Goal: Register for event/course

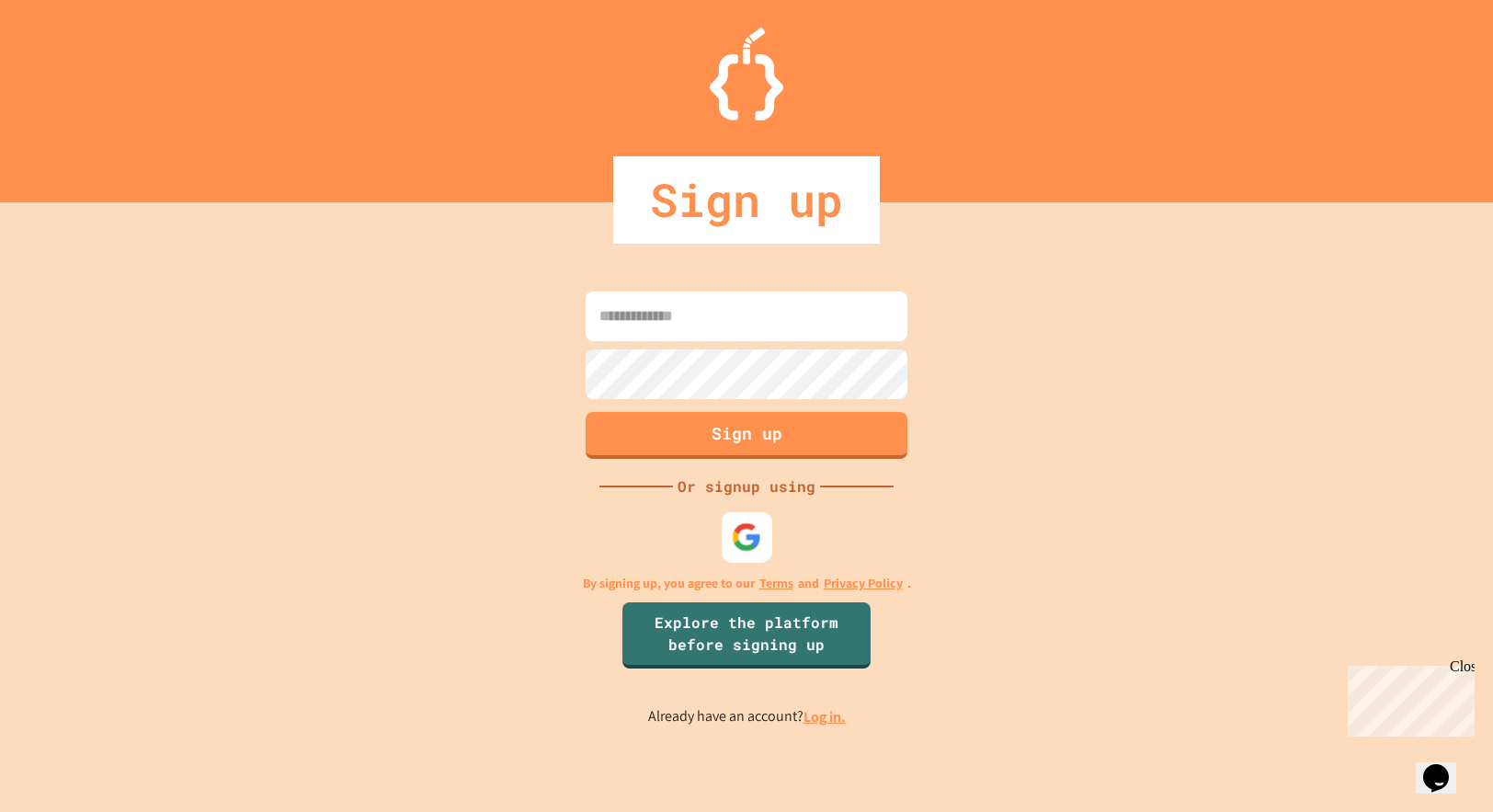
click at [751, 538] on img at bounding box center [747, 536] width 30 height 30
click at [742, 443] on button "Sign up" at bounding box center [746, 433] width 329 height 48
click at [777, 306] on input at bounding box center [746, 316] width 322 height 50
click at [763, 313] on input at bounding box center [746, 316] width 322 height 50
click at [774, 440] on button "Sign up" at bounding box center [746, 433] width 329 height 48
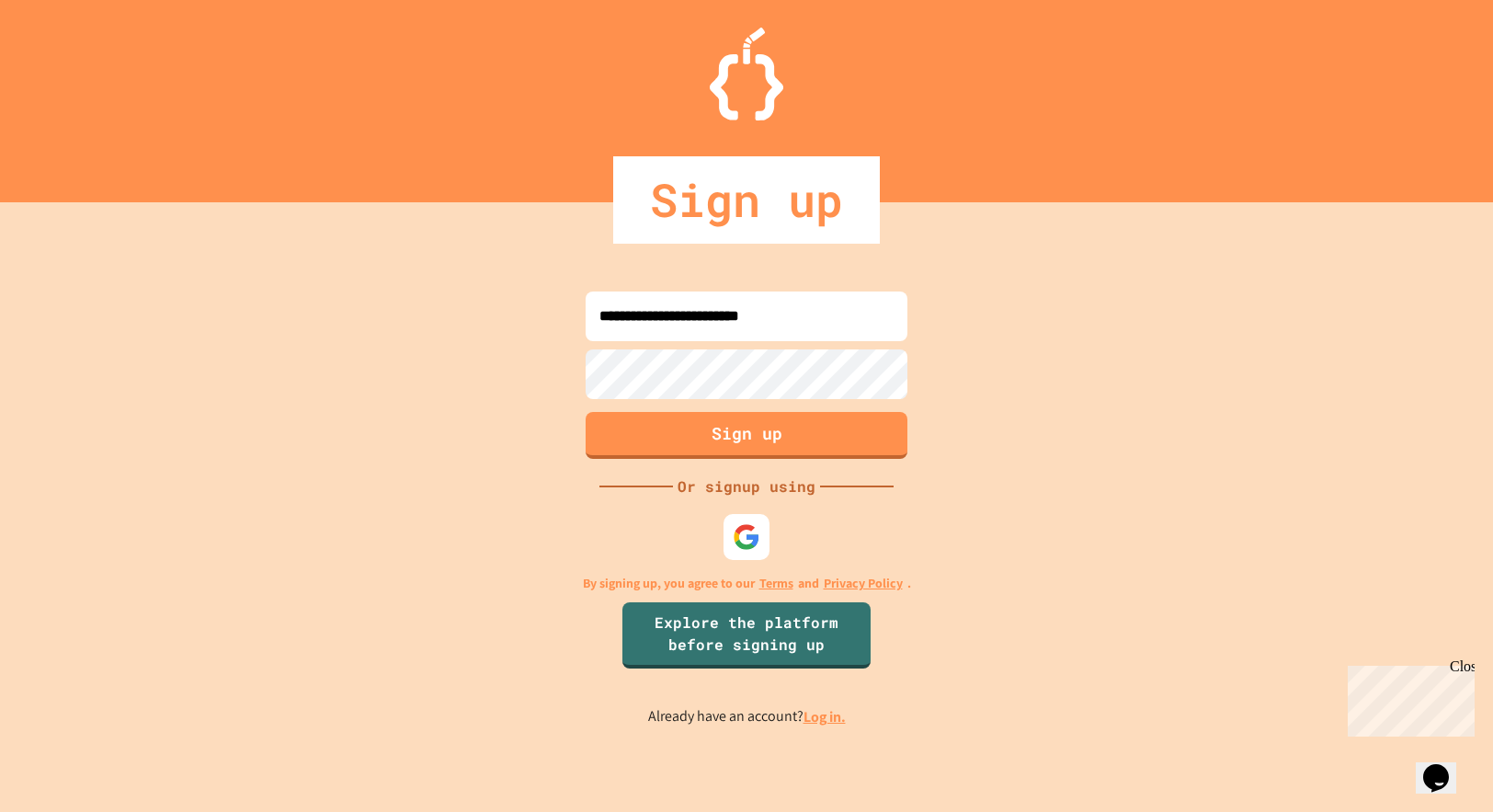
type input "**********"
click at [870, 432] on button "Sign up" at bounding box center [746, 433] width 329 height 48
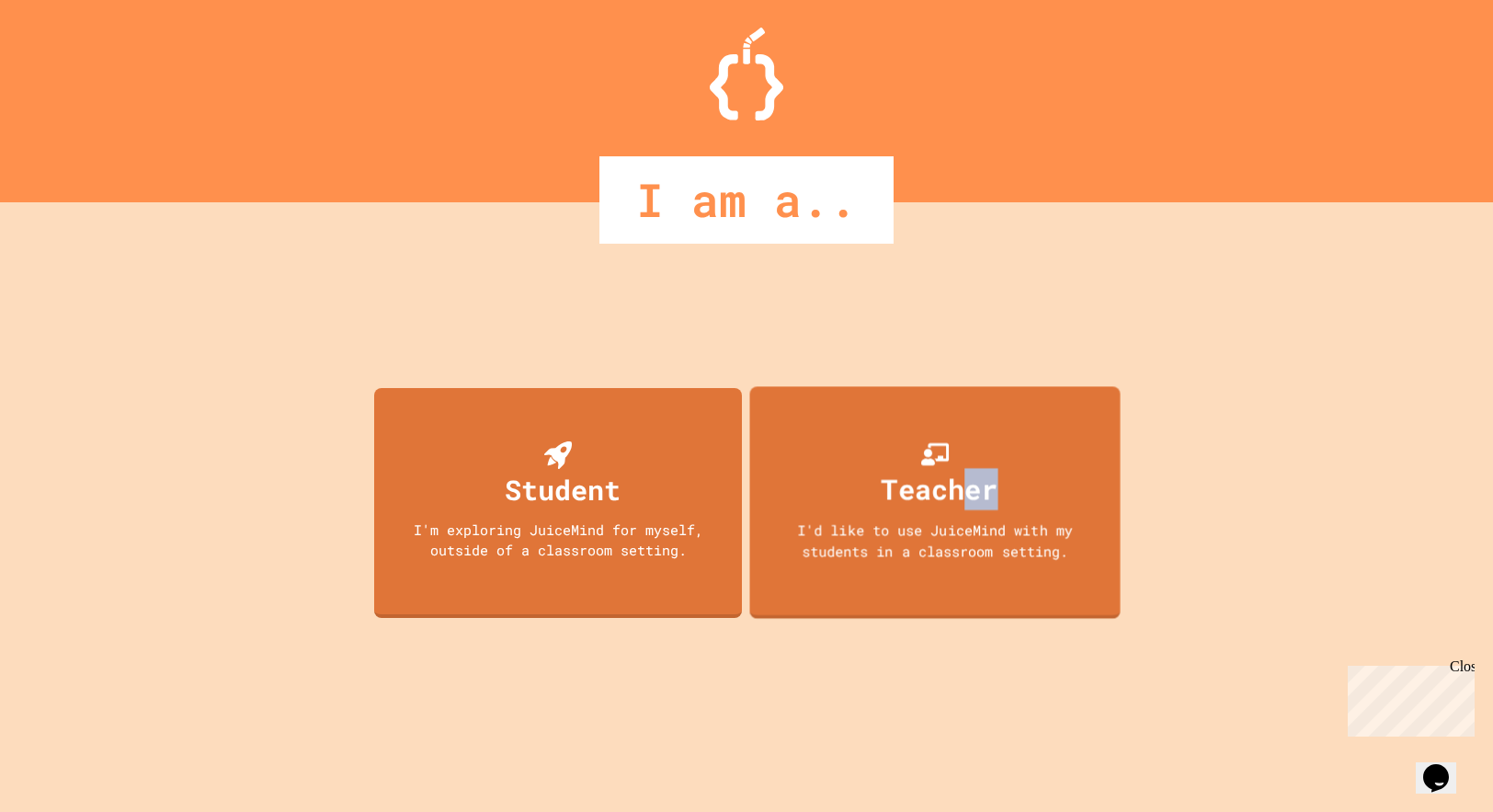
click at [970, 501] on div "Teacher" at bounding box center [940, 488] width 117 height 41
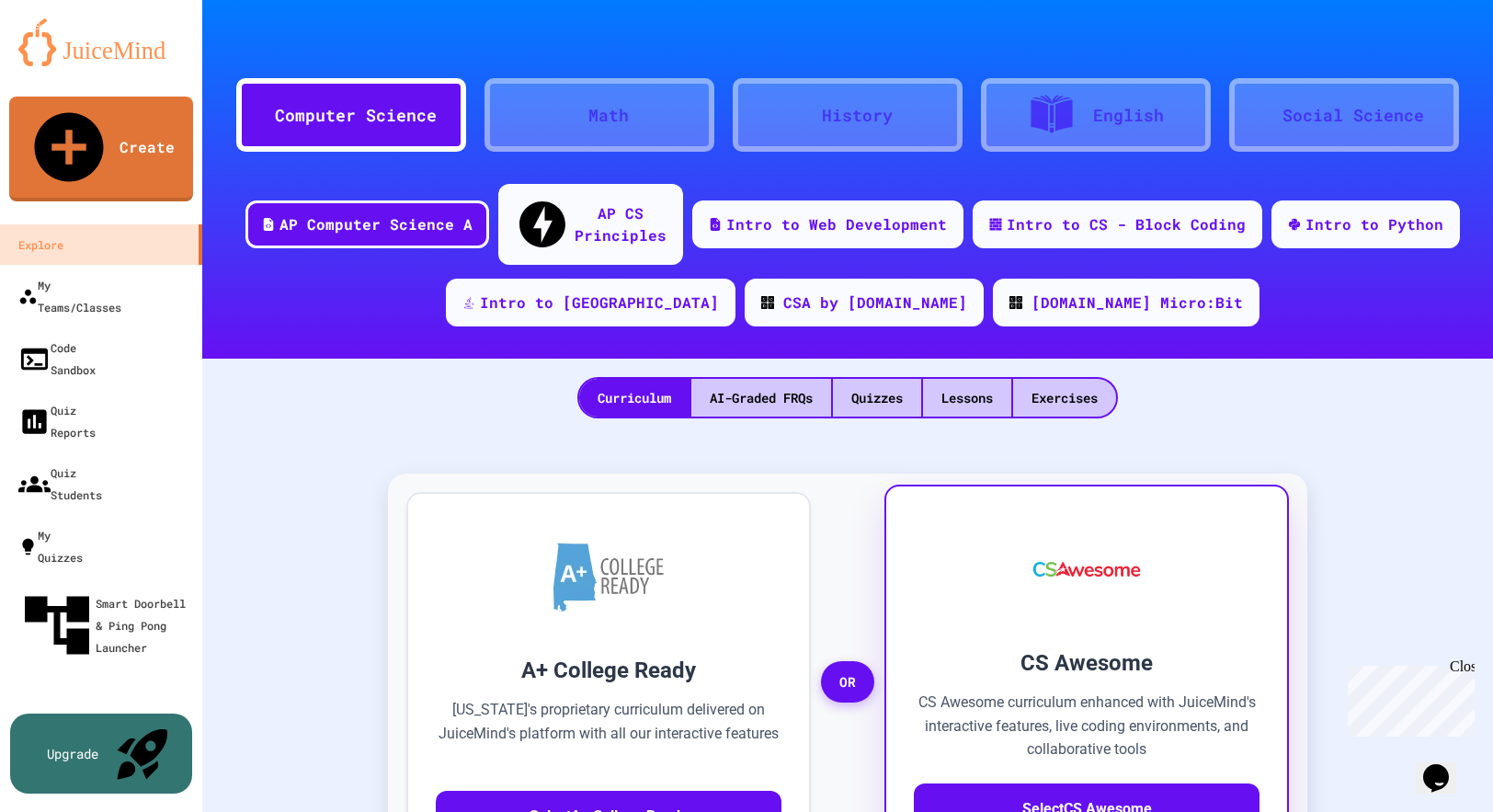
scroll to position [276, 0]
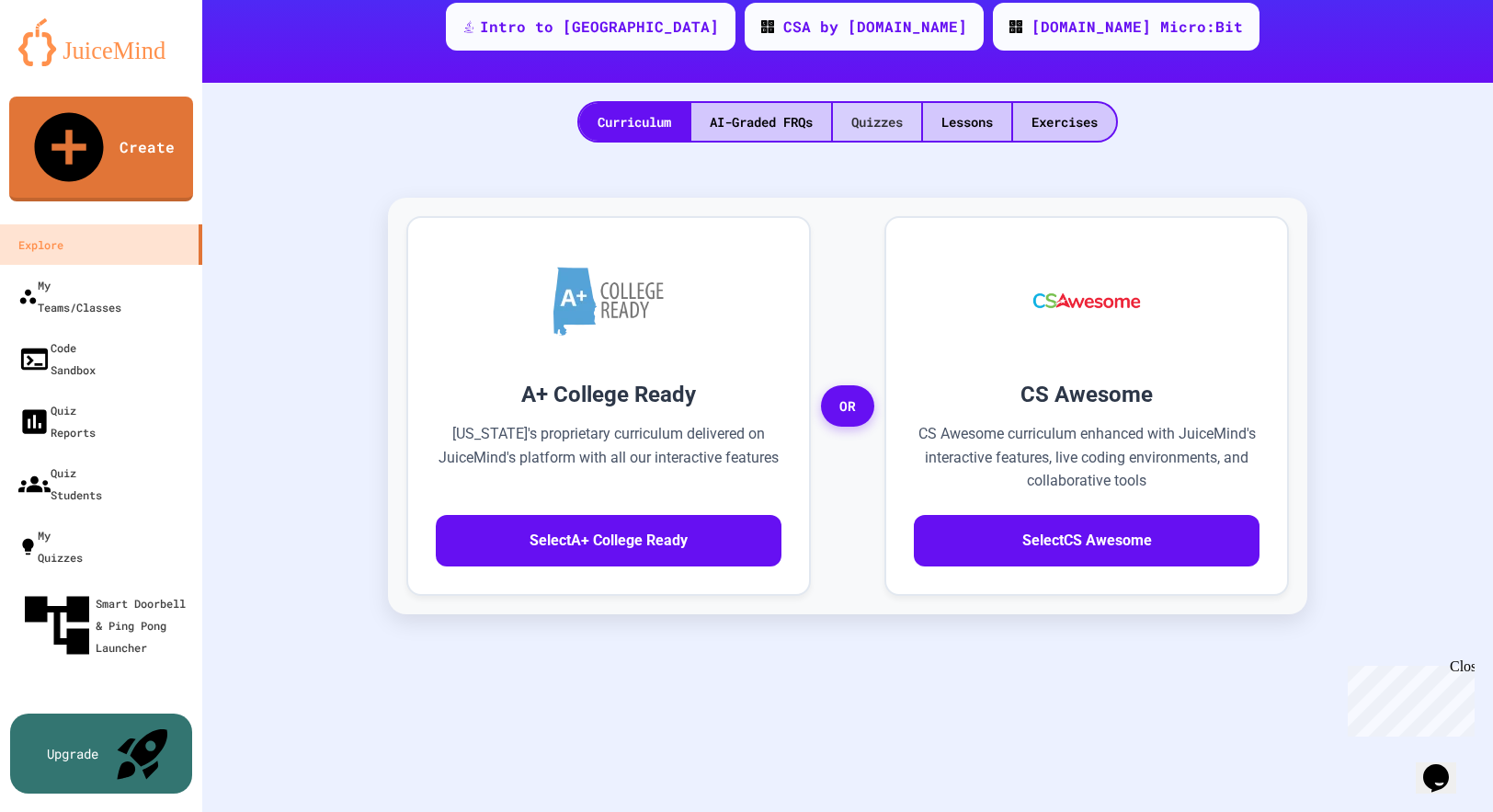
click at [896, 140] on div "Quizzes" at bounding box center [877, 121] width 88 height 38
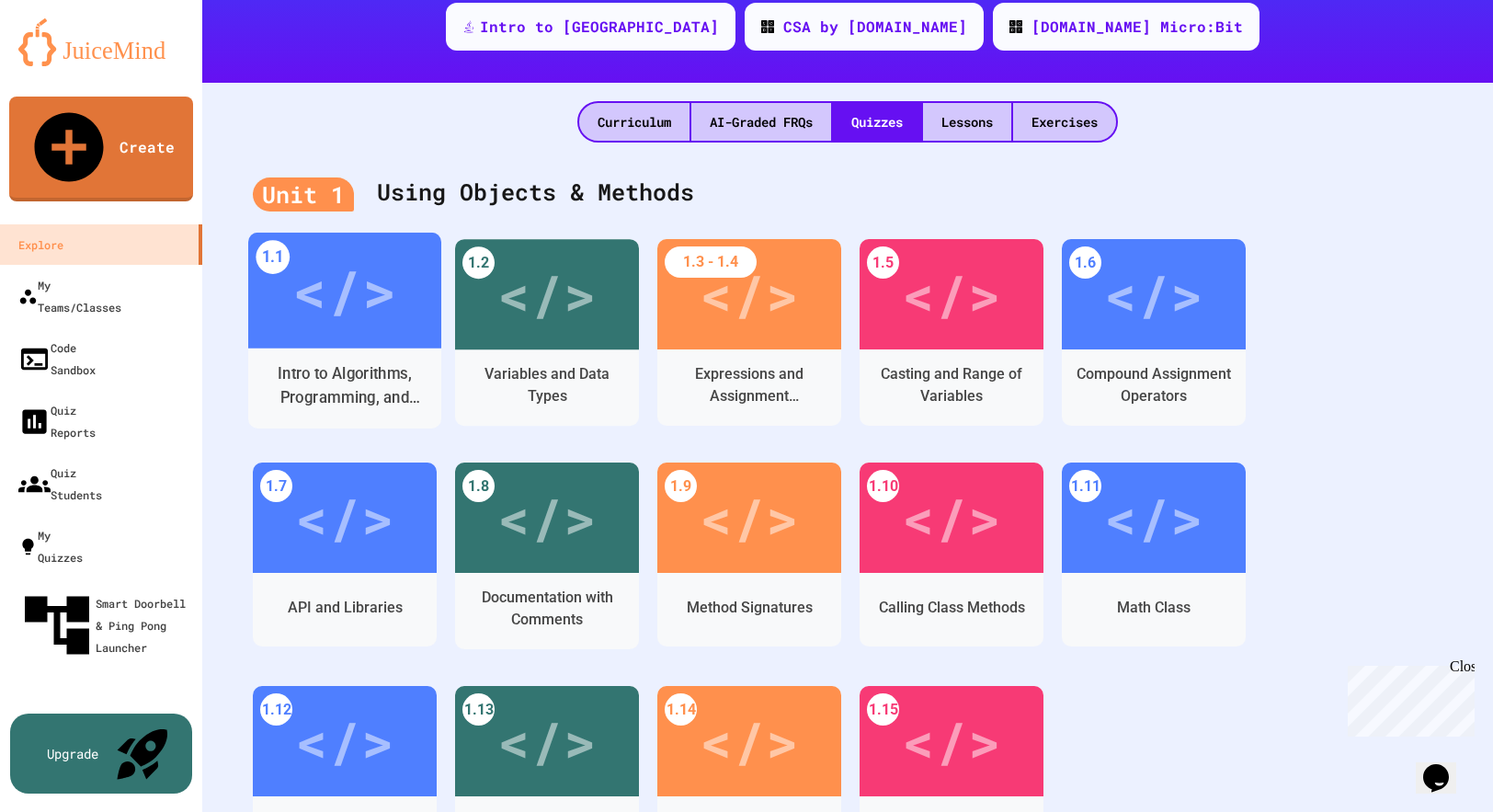
scroll to position [551, 0]
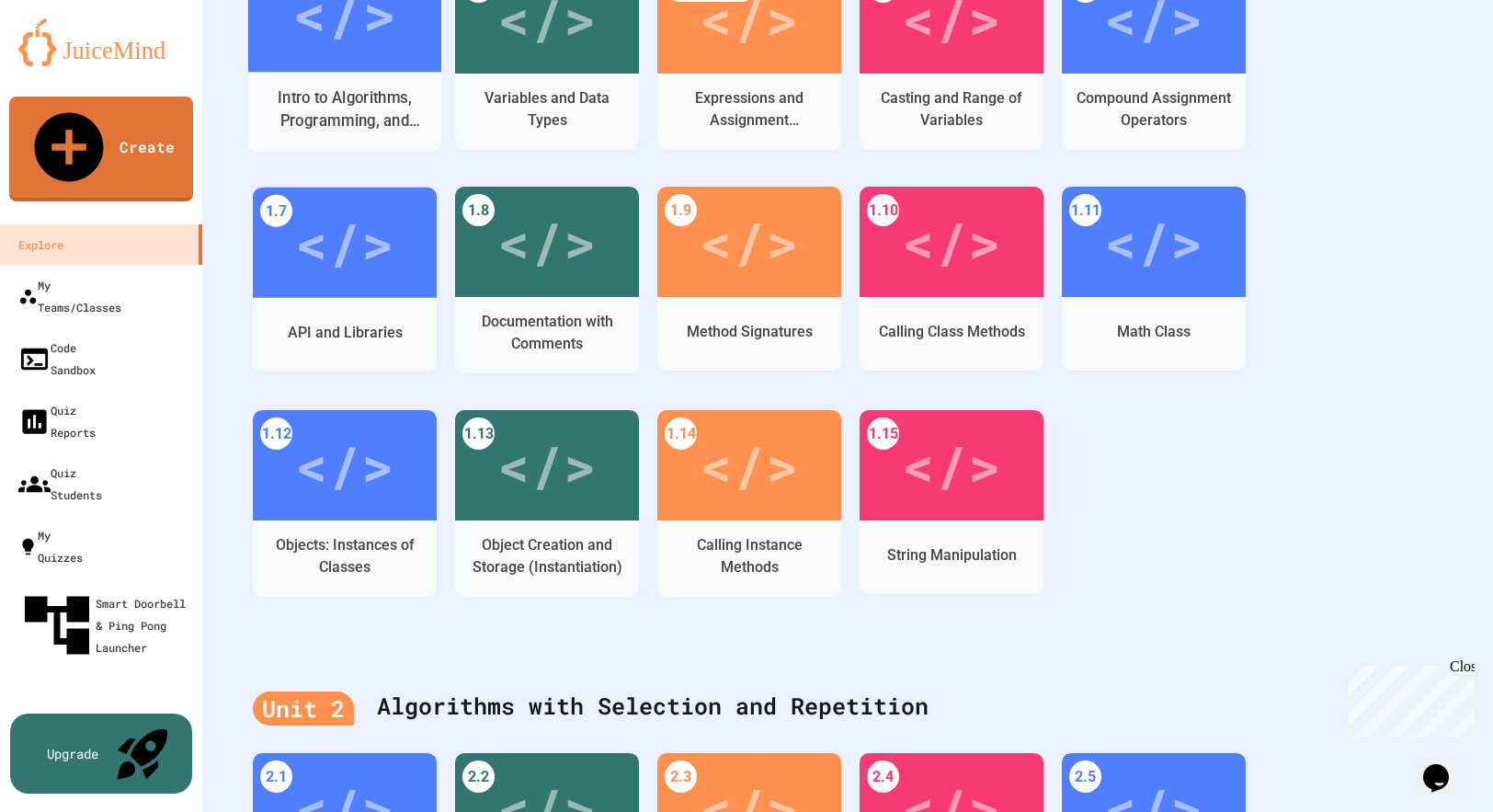
click at [283, 72] on div "</>" at bounding box center [345, 13] width 193 height 116
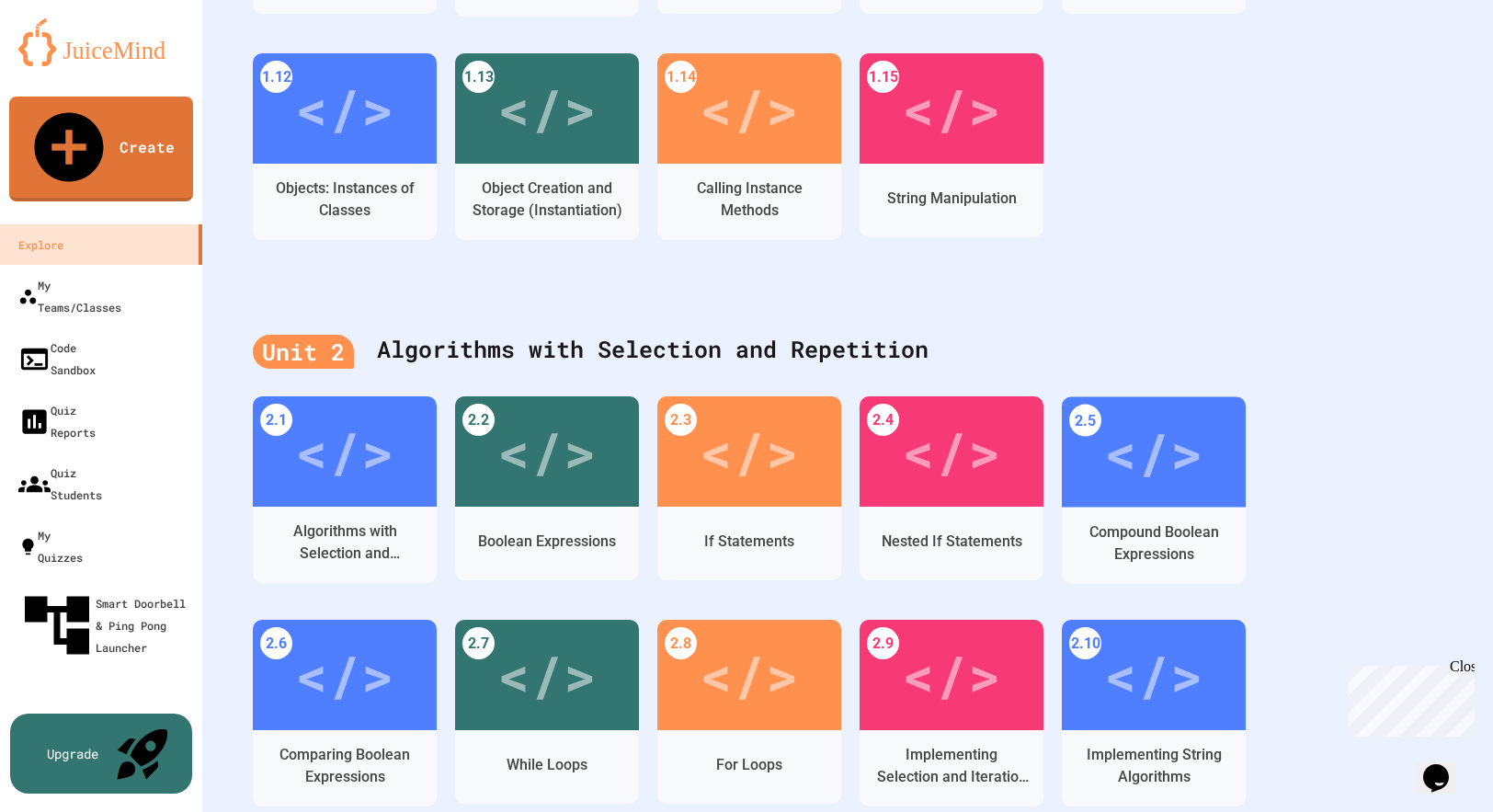
scroll to position [81, 0]
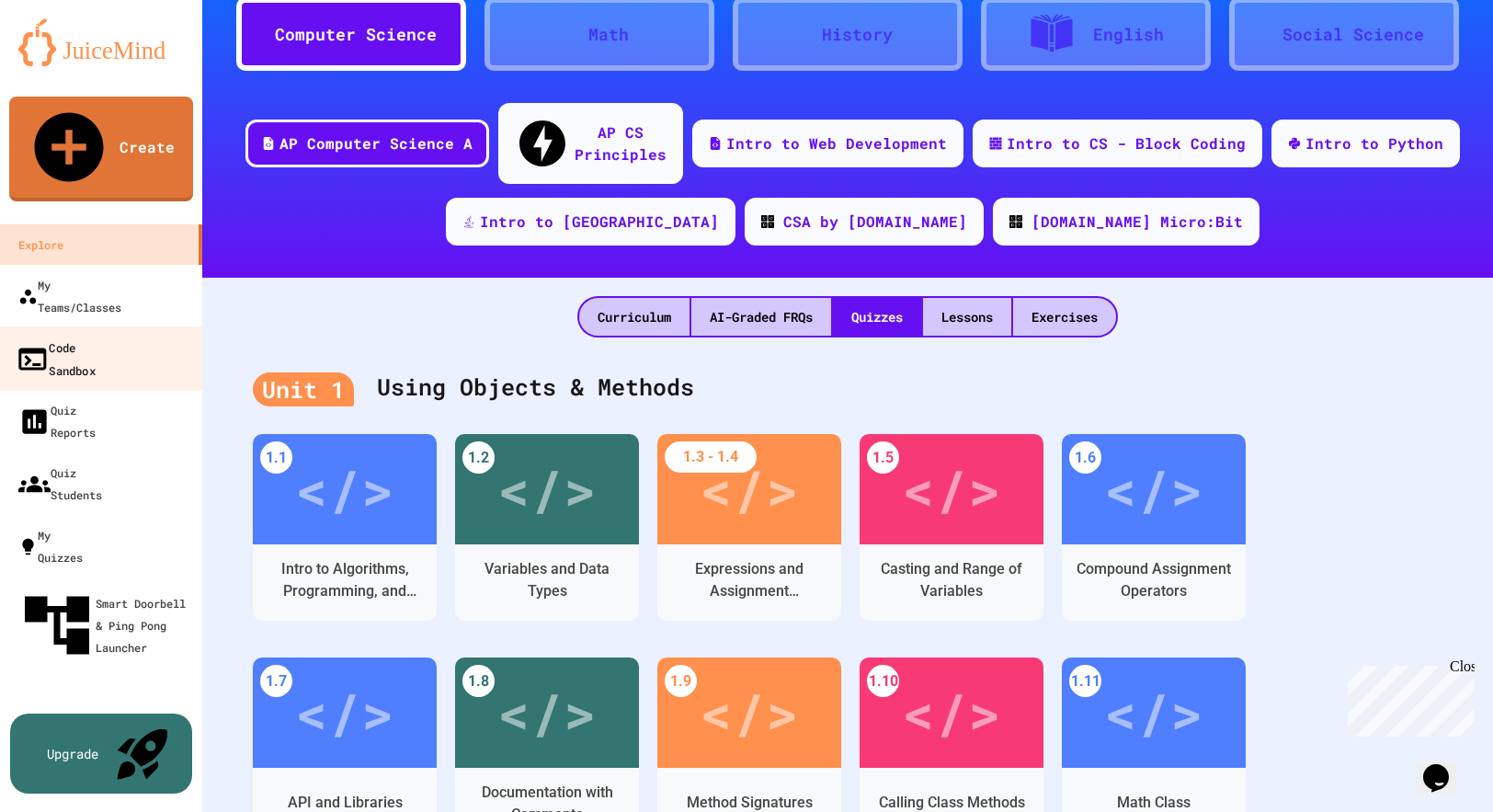
click at [139, 326] on link "Code Sandbox" at bounding box center [102, 358] width 209 height 64
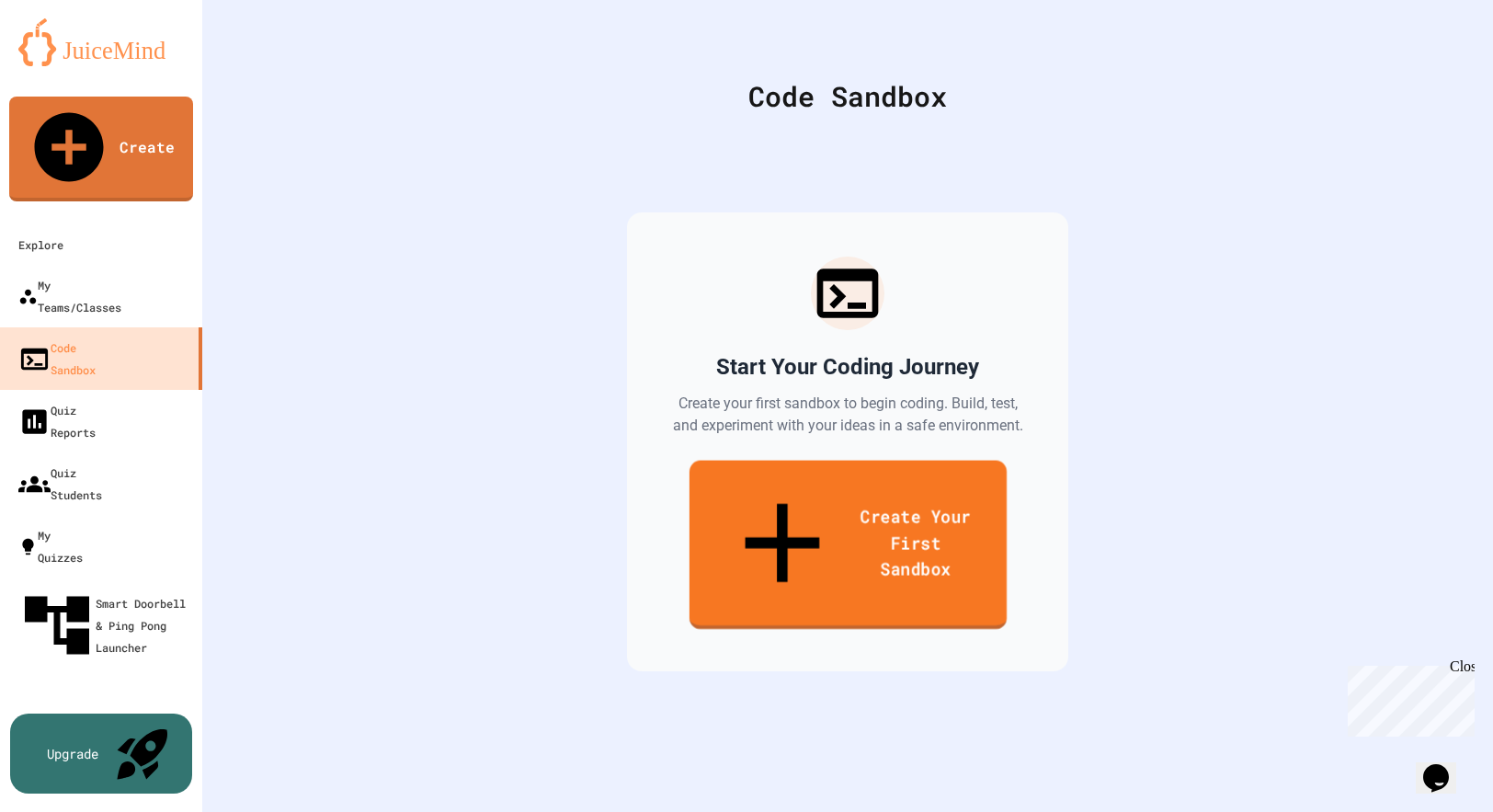
click at [762, 498] on link "Create Your First Sandbox" at bounding box center [847, 545] width 317 height 169
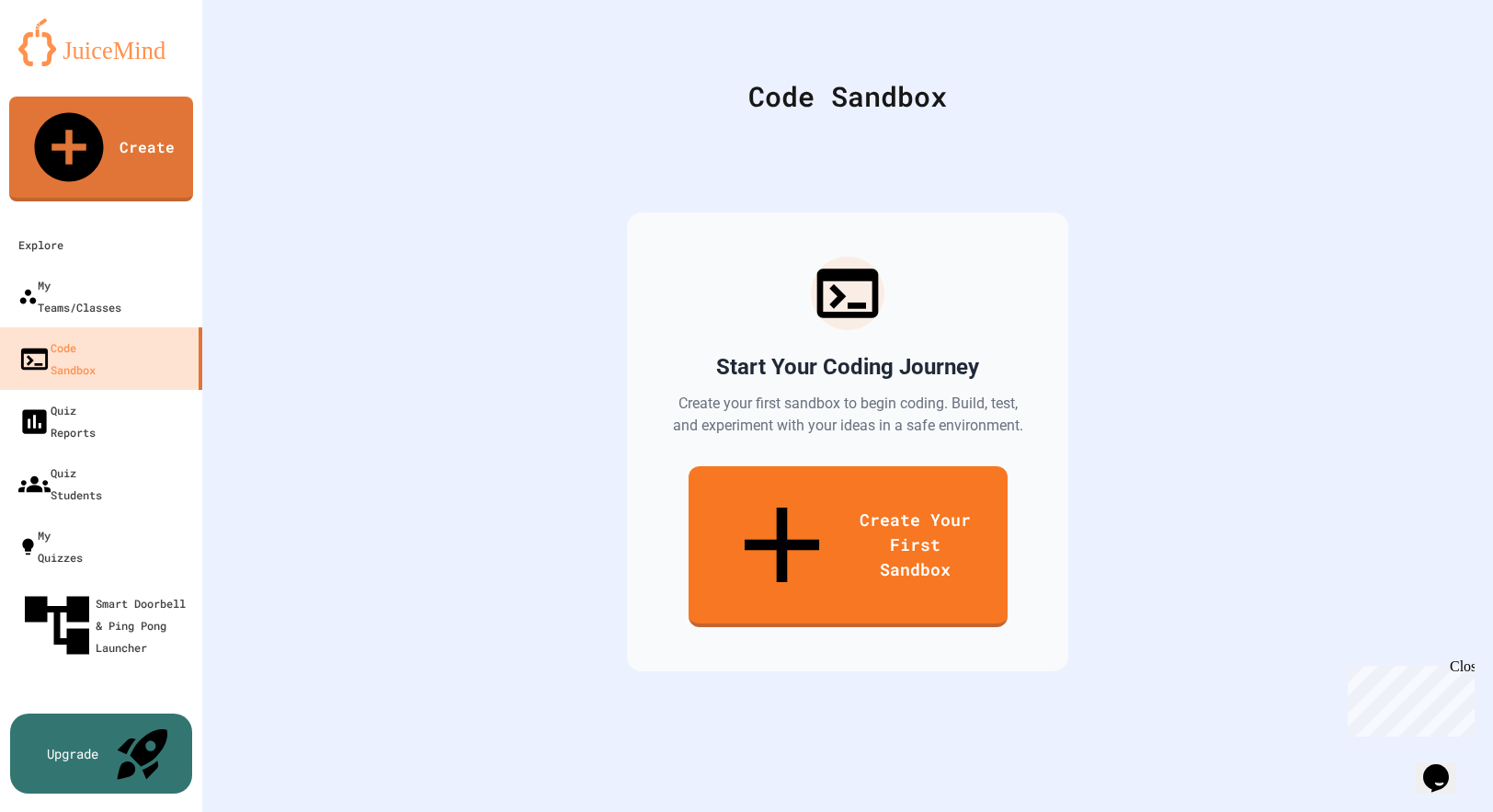
scroll to position [183, 0]
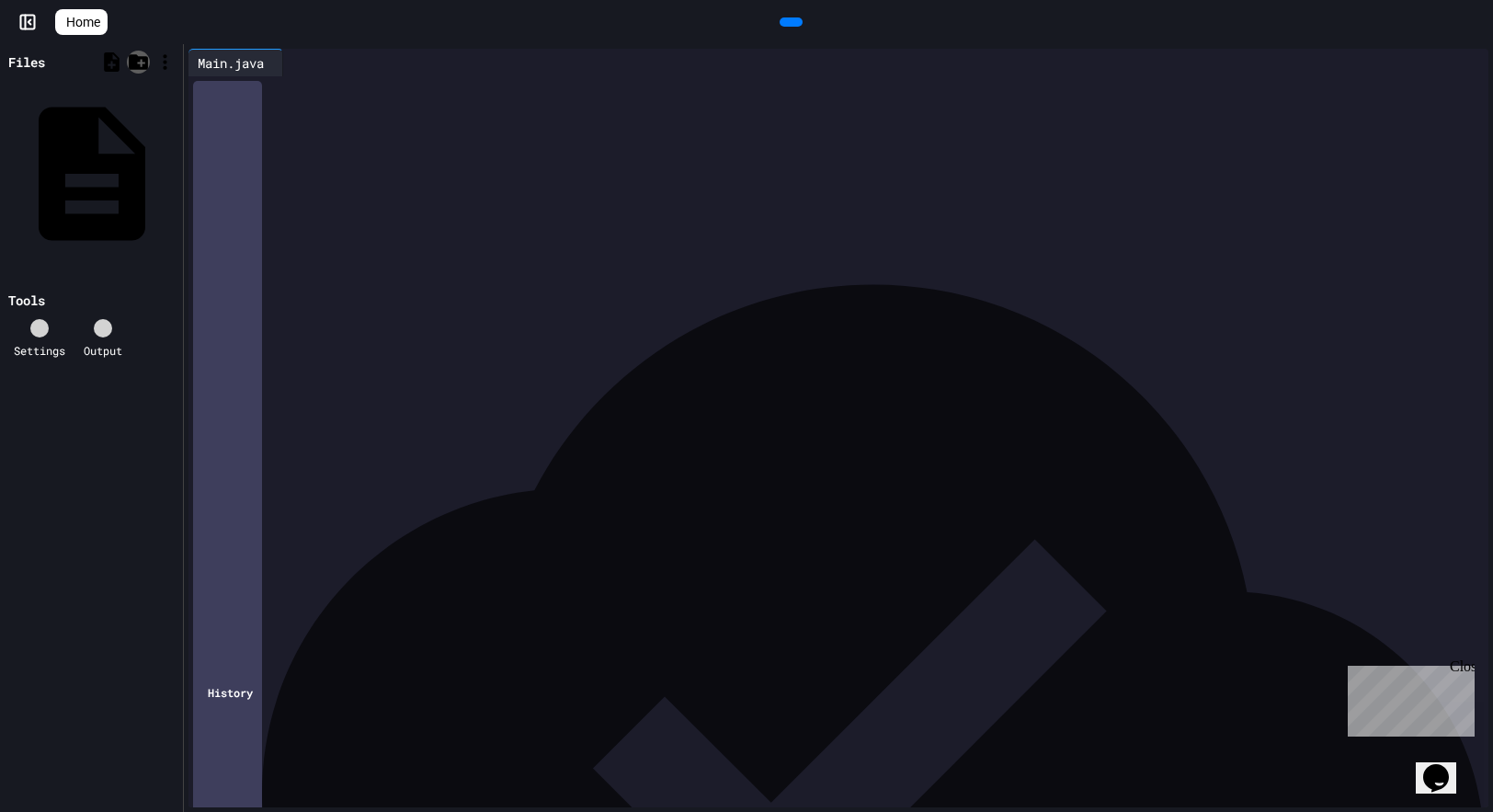
click at [142, 61] on icon at bounding box center [138, 62] width 20 height 16
click at [115, 67] on icon at bounding box center [111, 62] width 16 height 20
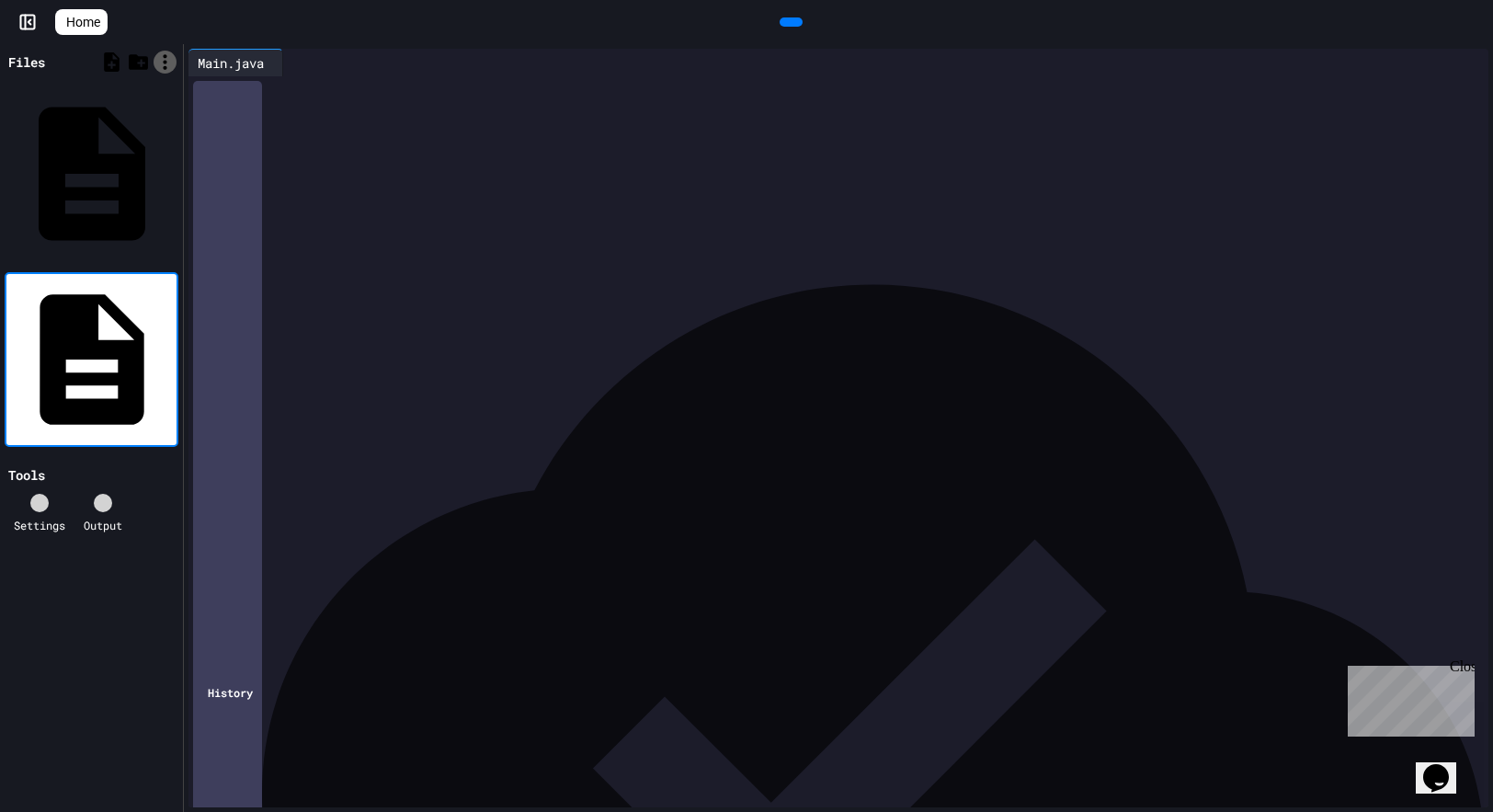
click at [160, 66] on icon at bounding box center [165, 62] width 23 height 23
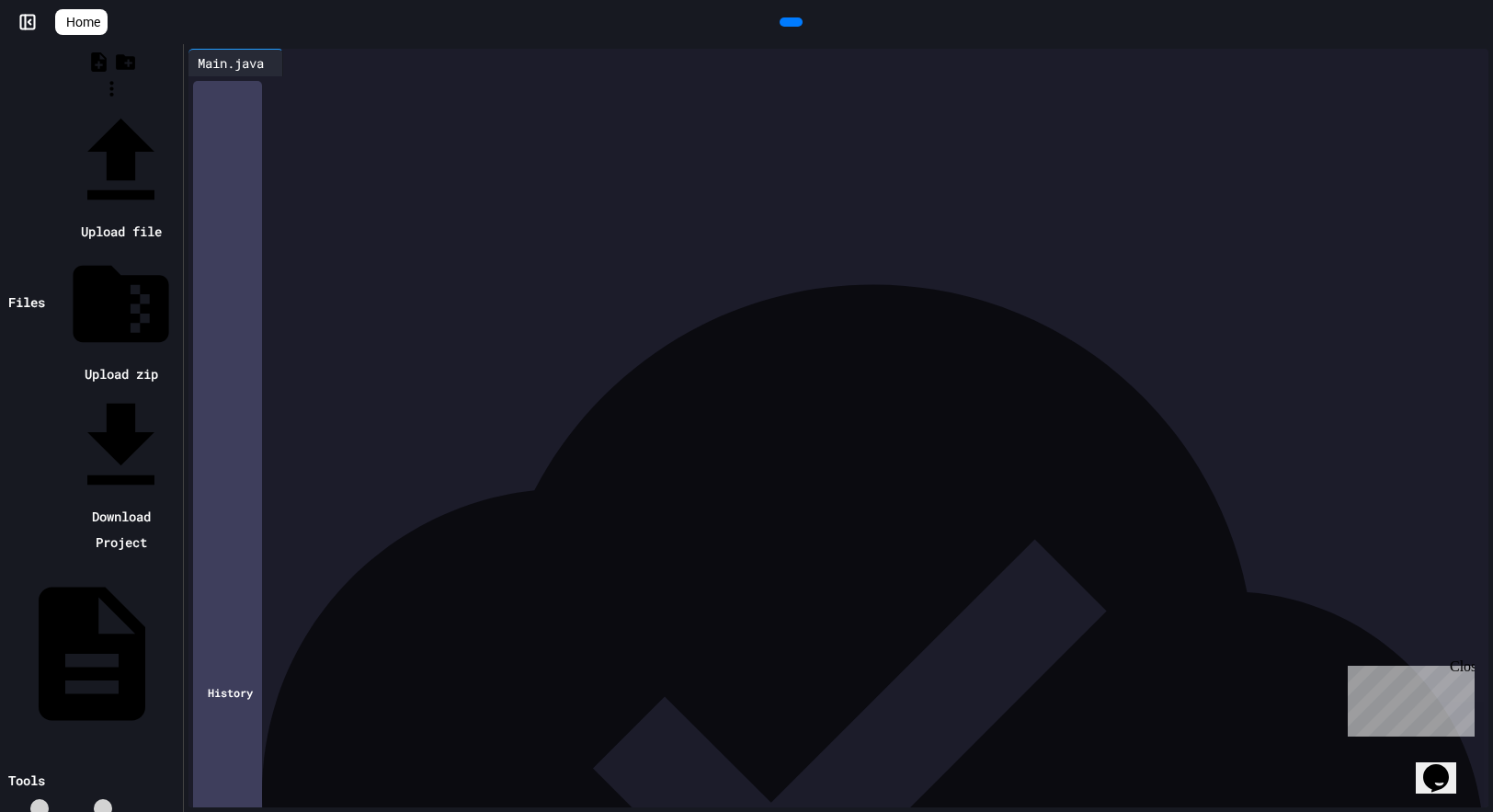
click at [179, 103] on li "Upload file" at bounding box center [120, 173] width 115 height 140
click at [179, 103] on div at bounding box center [112, 103] width 134 height 0
